Goal: Learn about a topic

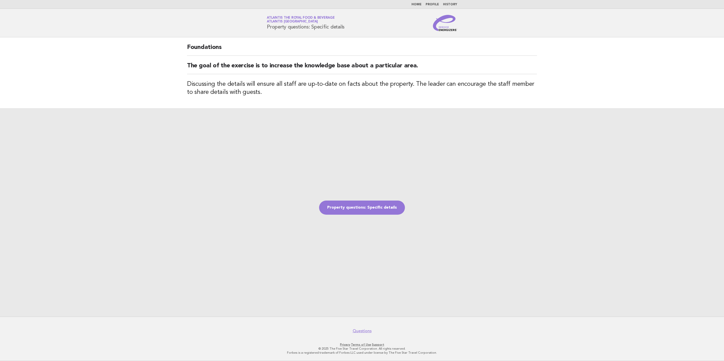
click at [446, 26] on img at bounding box center [445, 23] width 24 height 16
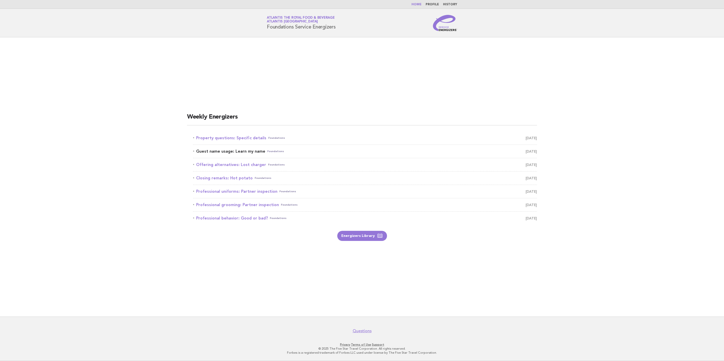
click at [527, 151] on span "[DATE]" at bounding box center [531, 151] width 11 height 7
